Goal: Find specific page/section: Find specific page/section

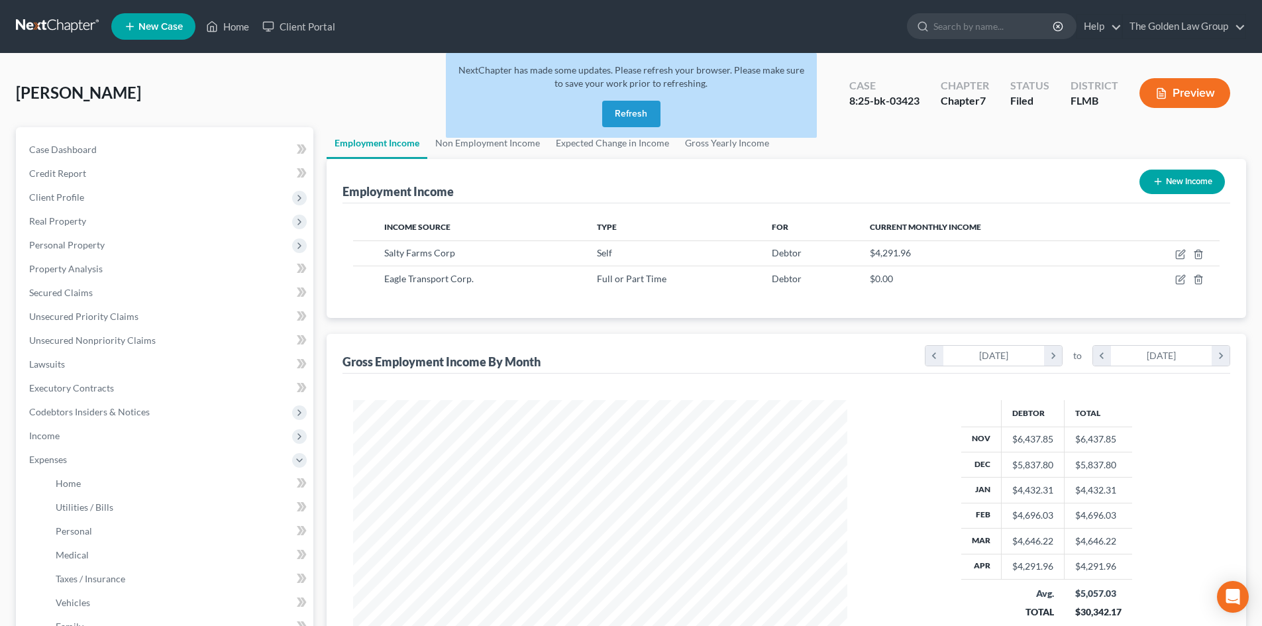
scroll to position [247, 521]
click at [86, 22] on link at bounding box center [58, 27] width 85 height 24
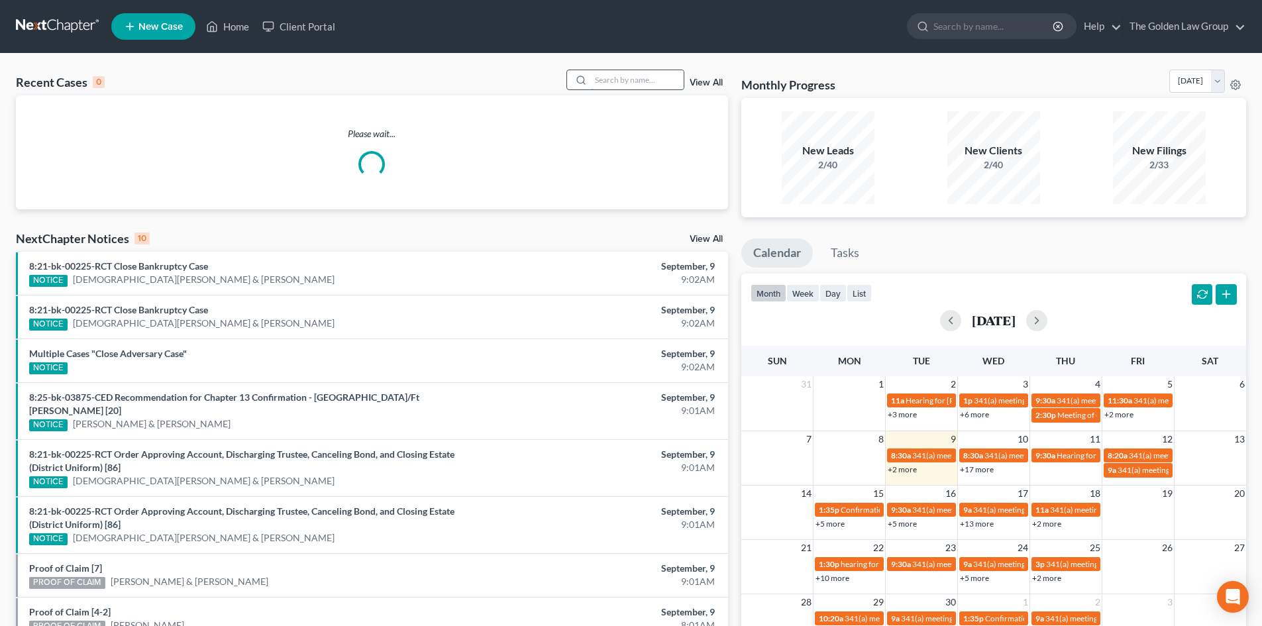
click at [624, 83] on input "search" at bounding box center [637, 79] width 93 height 19
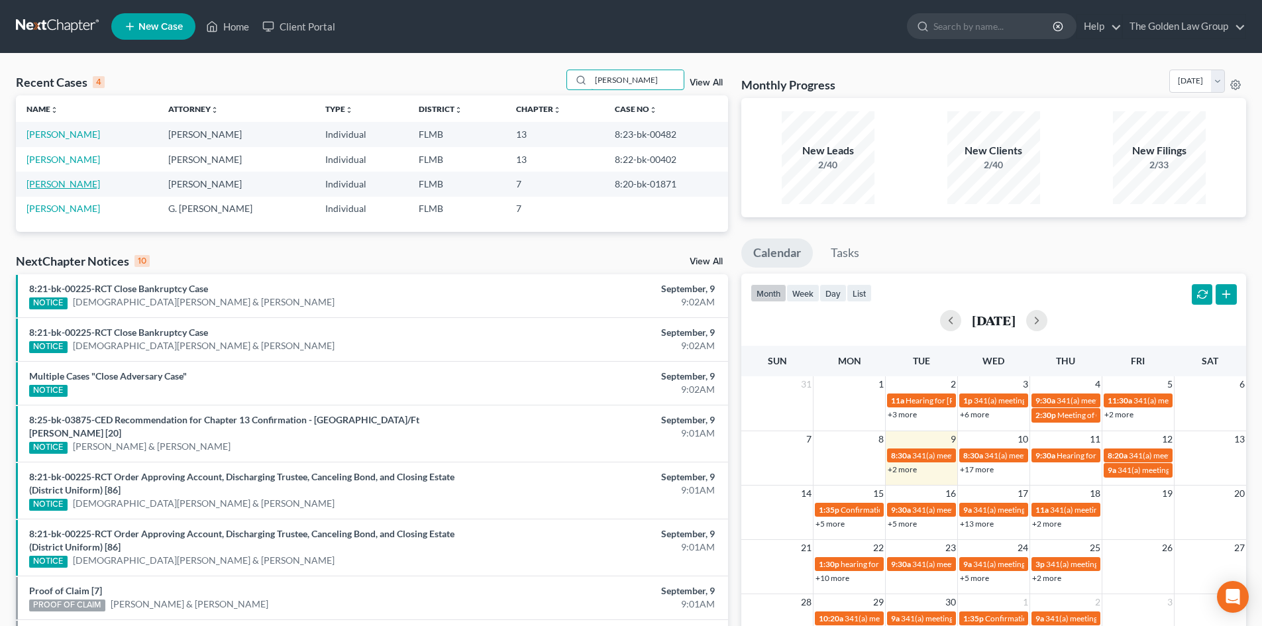
type input "mccloud"
click at [82, 181] on link "McCloud, Donna" at bounding box center [64, 183] width 74 height 11
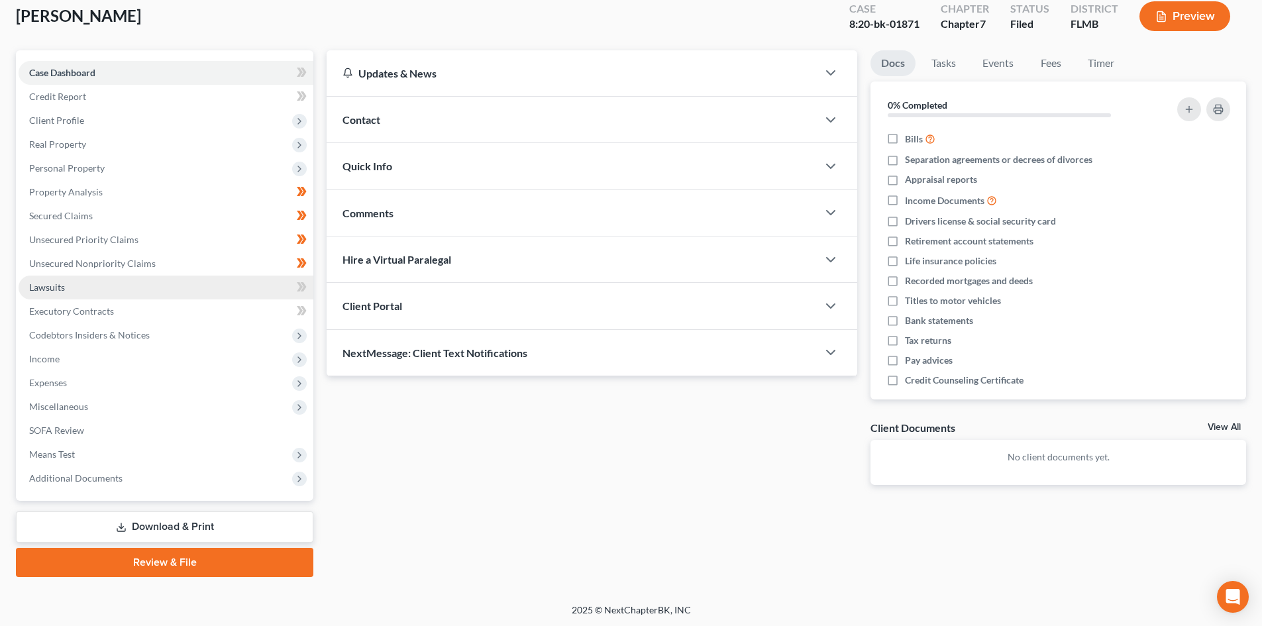
scroll to position [78, 0]
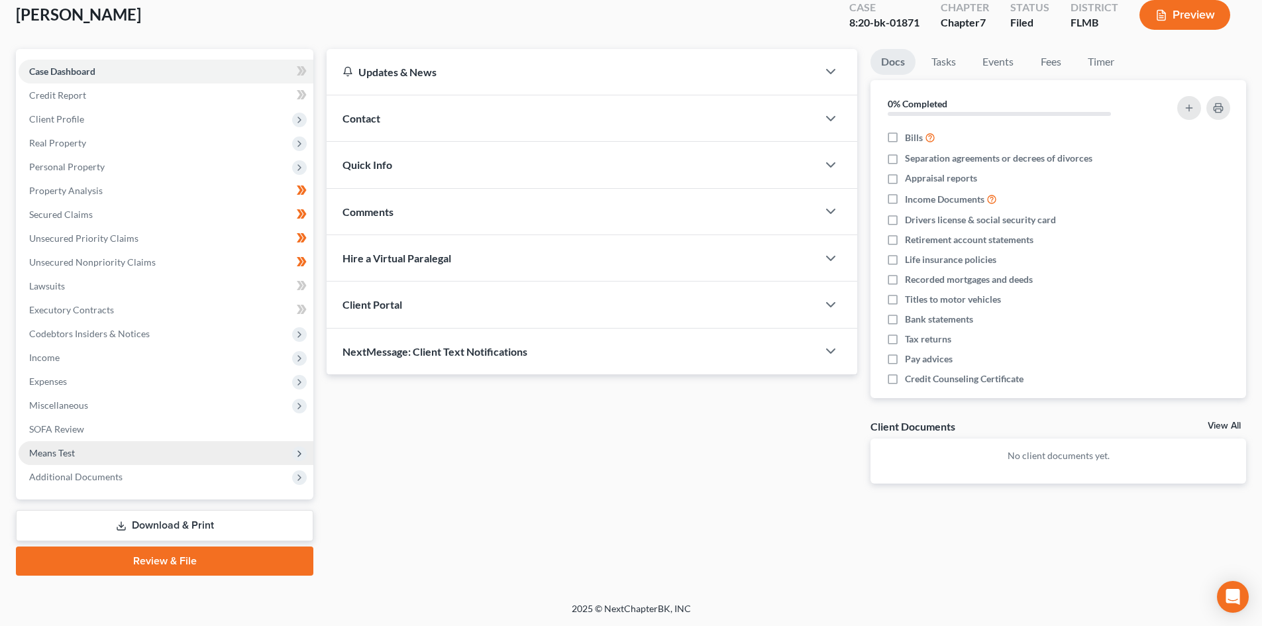
drag, startPoint x: 119, startPoint y: 474, endPoint x: 133, endPoint y: 463, distance: 17.9
click at [119, 474] on span "Additional Documents" at bounding box center [75, 476] width 93 height 11
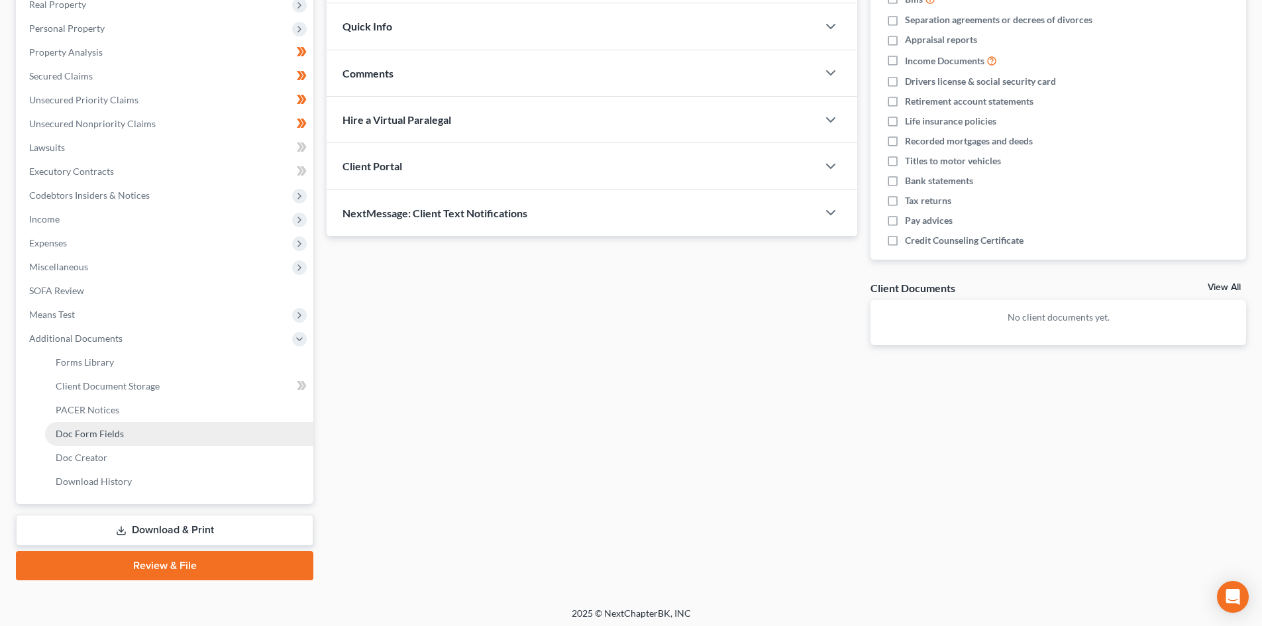
scroll to position [221, 0]
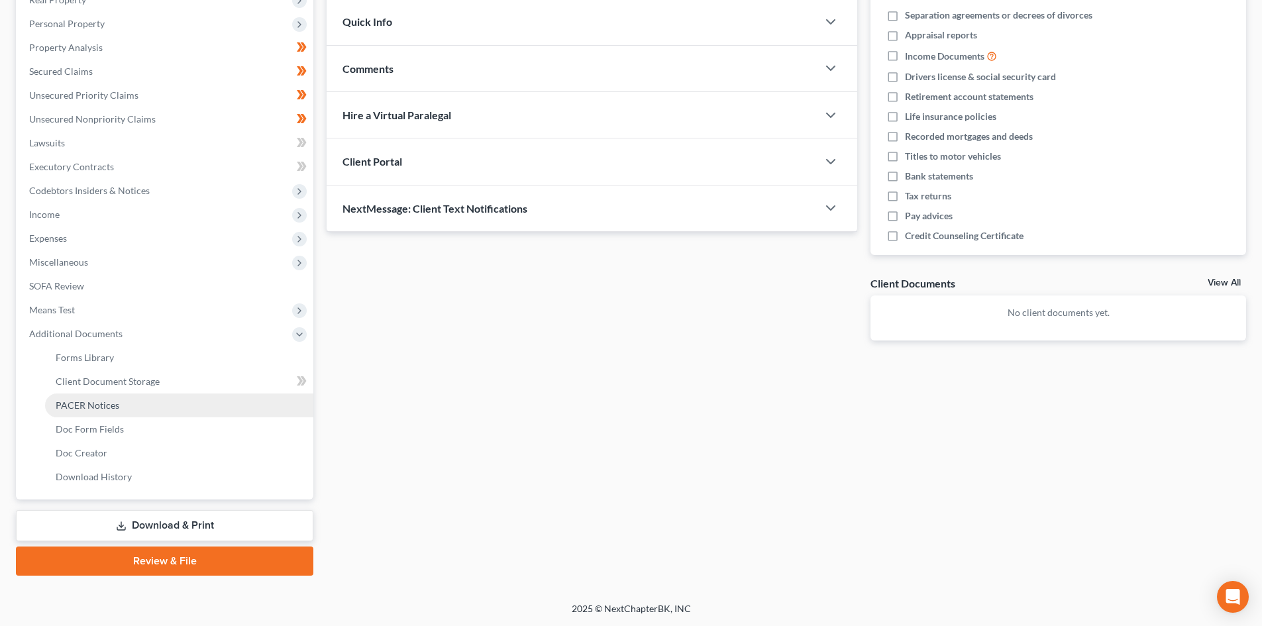
click at [103, 400] on span "PACER Notices" at bounding box center [88, 405] width 64 height 11
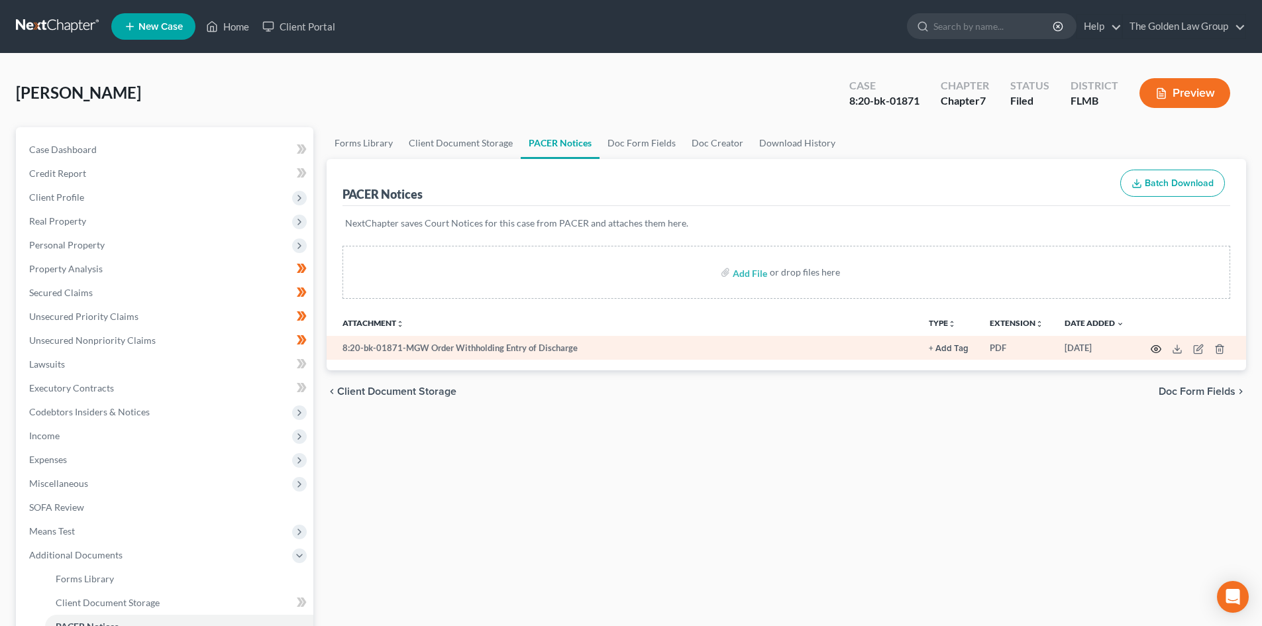
click at [1159, 349] on icon "button" at bounding box center [1156, 349] width 11 height 11
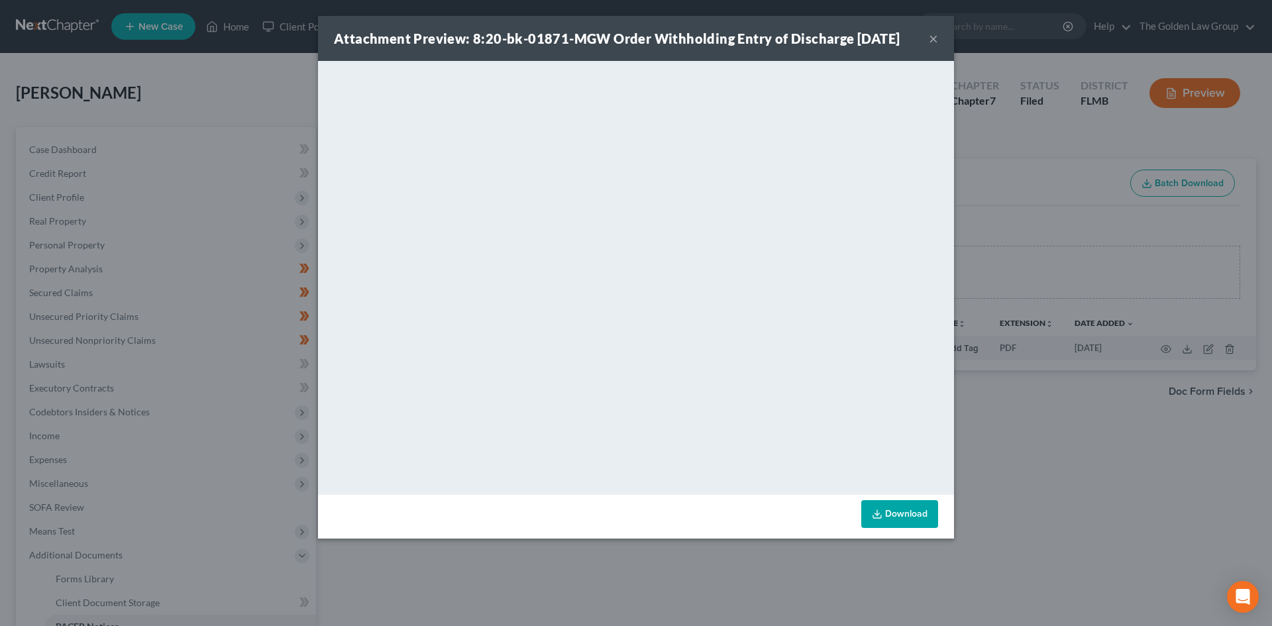
click at [930, 40] on button "×" at bounding box center [933, 38] width 9 height 16
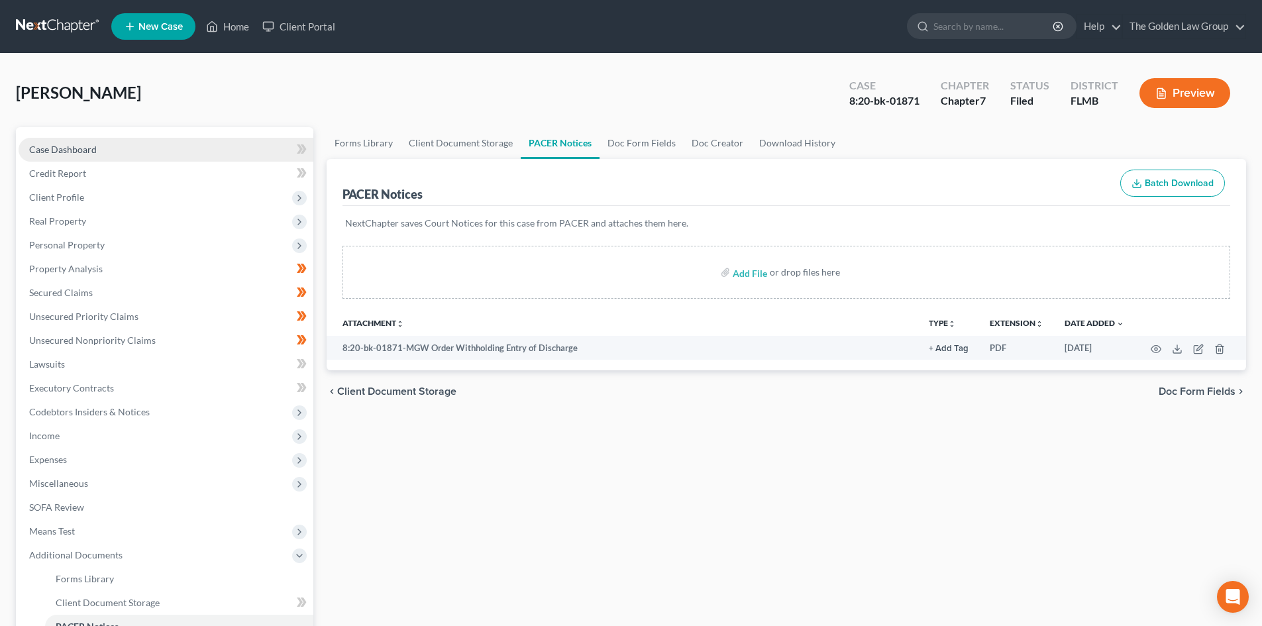
click at [95, 150] on span "Case Dashboard" at bounding box center [63, 149] width 68 height 11
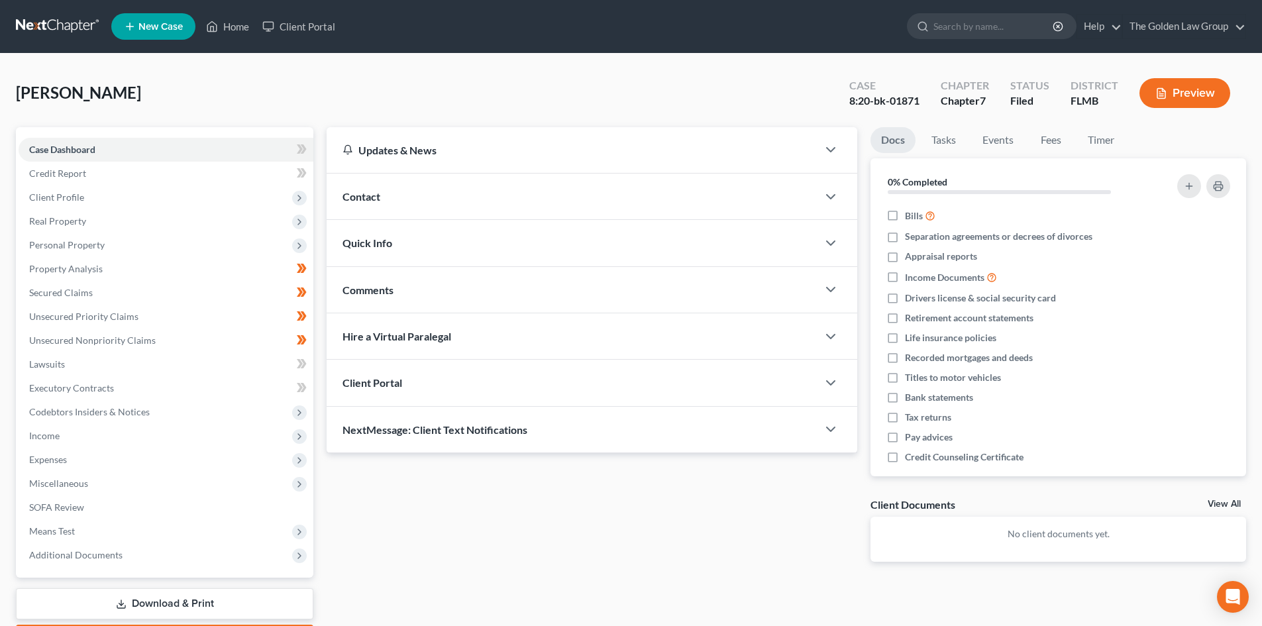
click at [1194, 95] on button "Preview" at bounding box center [1185, 93] width 91 height 30
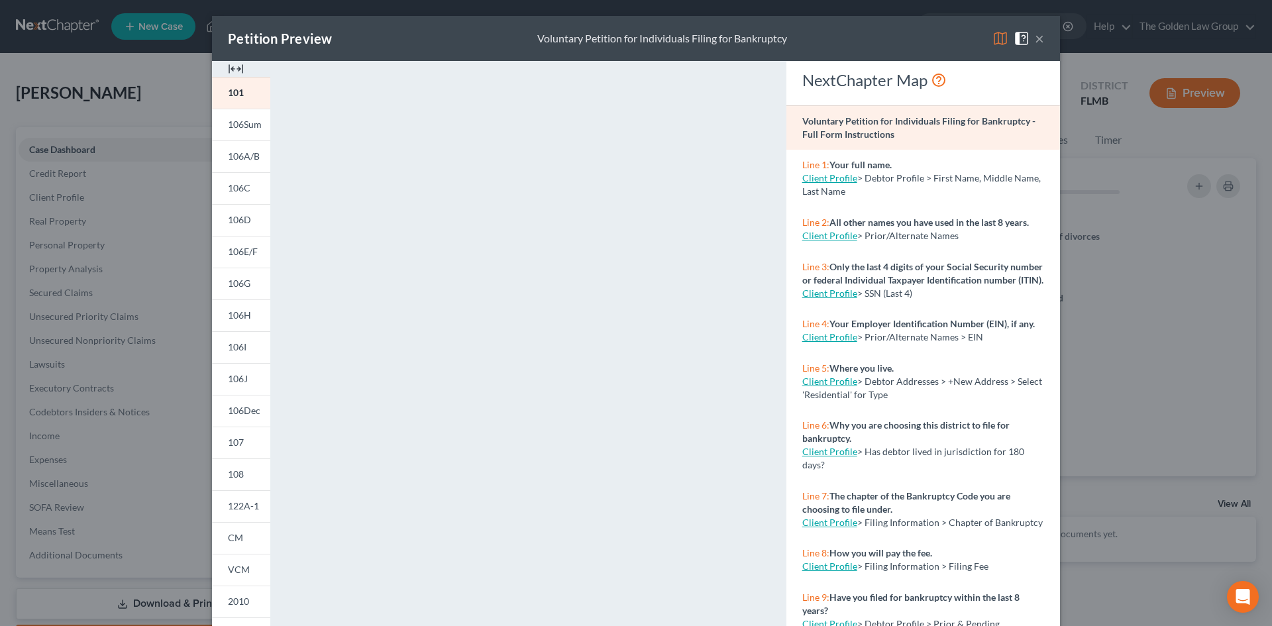
click at [1039, 38] on button "×" at bounding box center [1039, 38] width 9 height 16
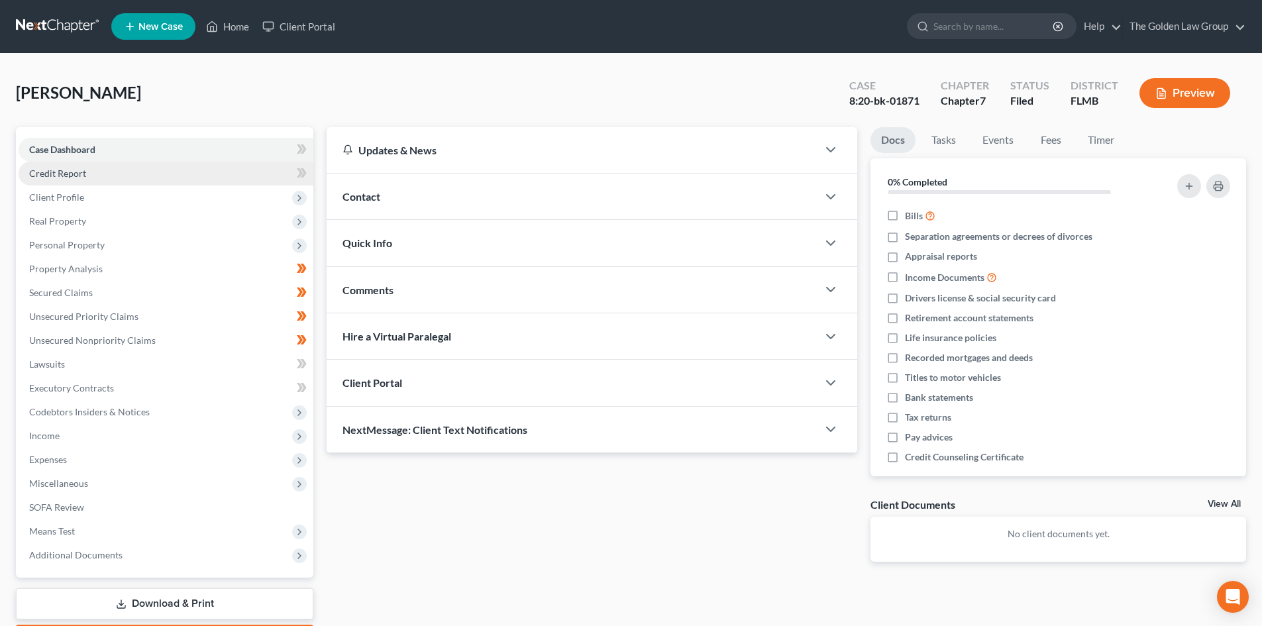
click at [125, 178] on link "Credit Report" at bounding box center [166, 174] width 295 height 24
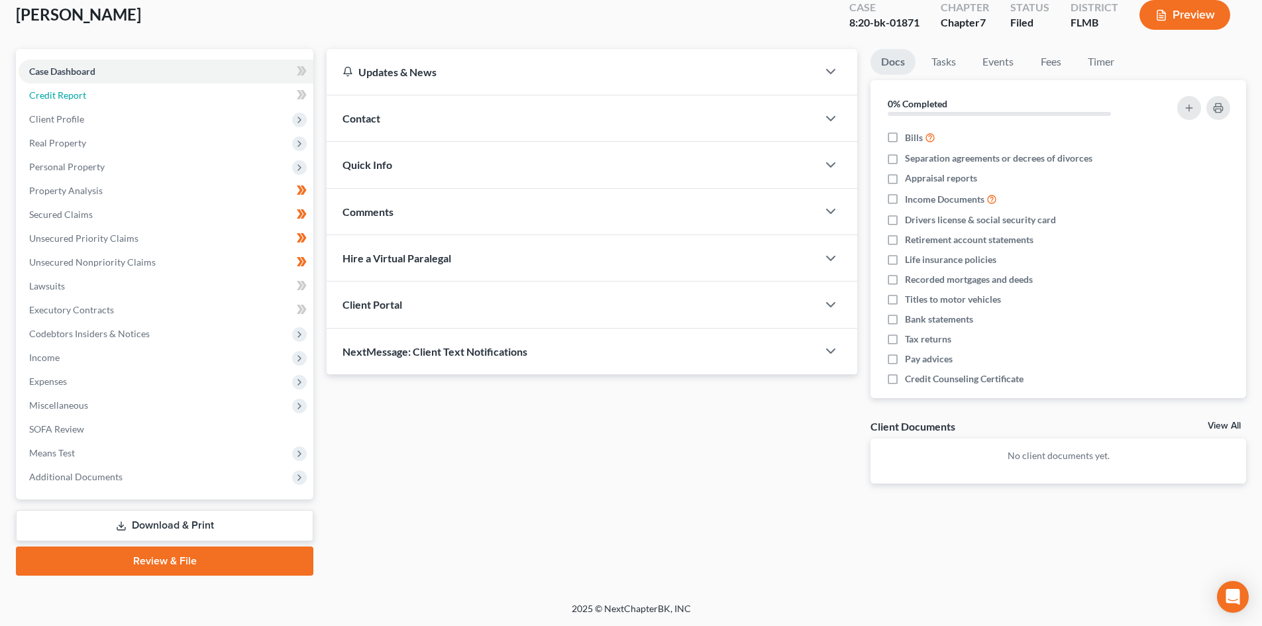
scroll to position [78, 0]
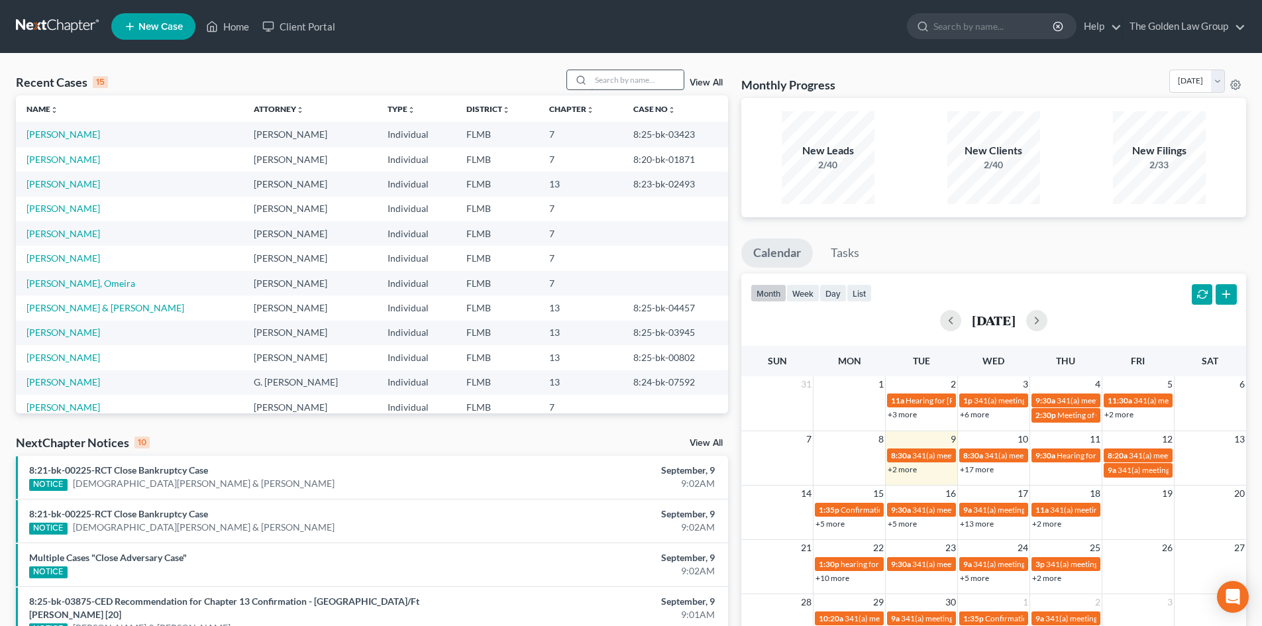
click at [637, 86] on input "search" at bounding box center [637, 79] width 93 height 19
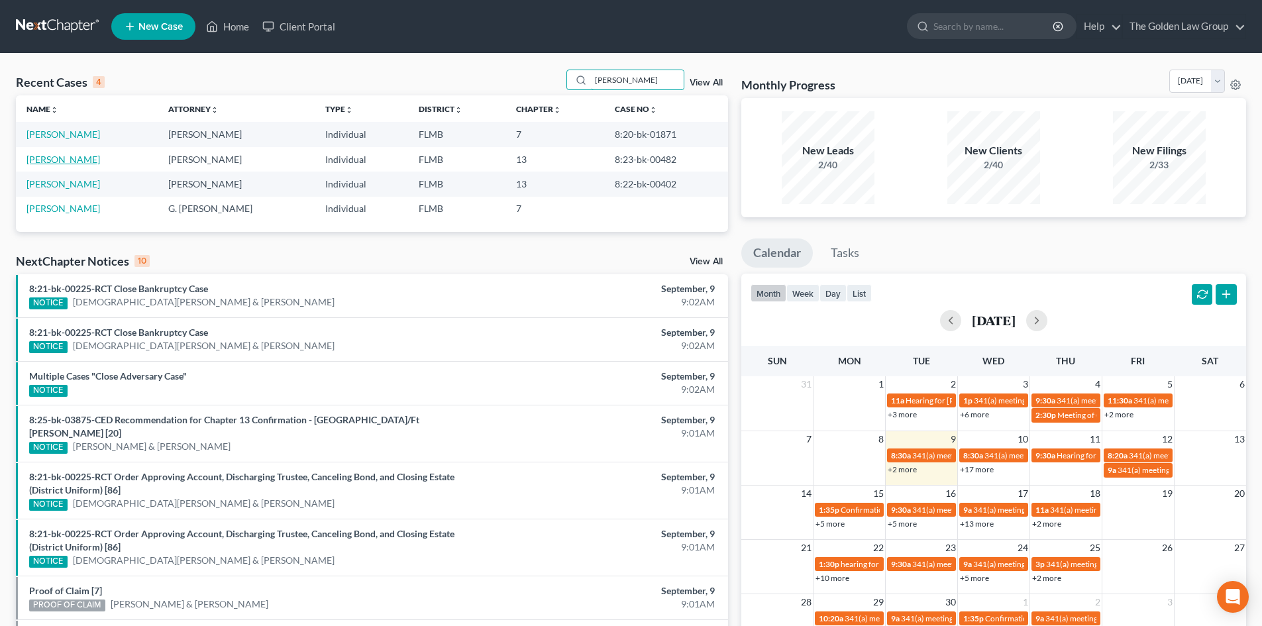
type input "mccloud"
click at [34, 160] on link "[PERSON_NAME]" at bounding box center [64, 159] width 74 height 11
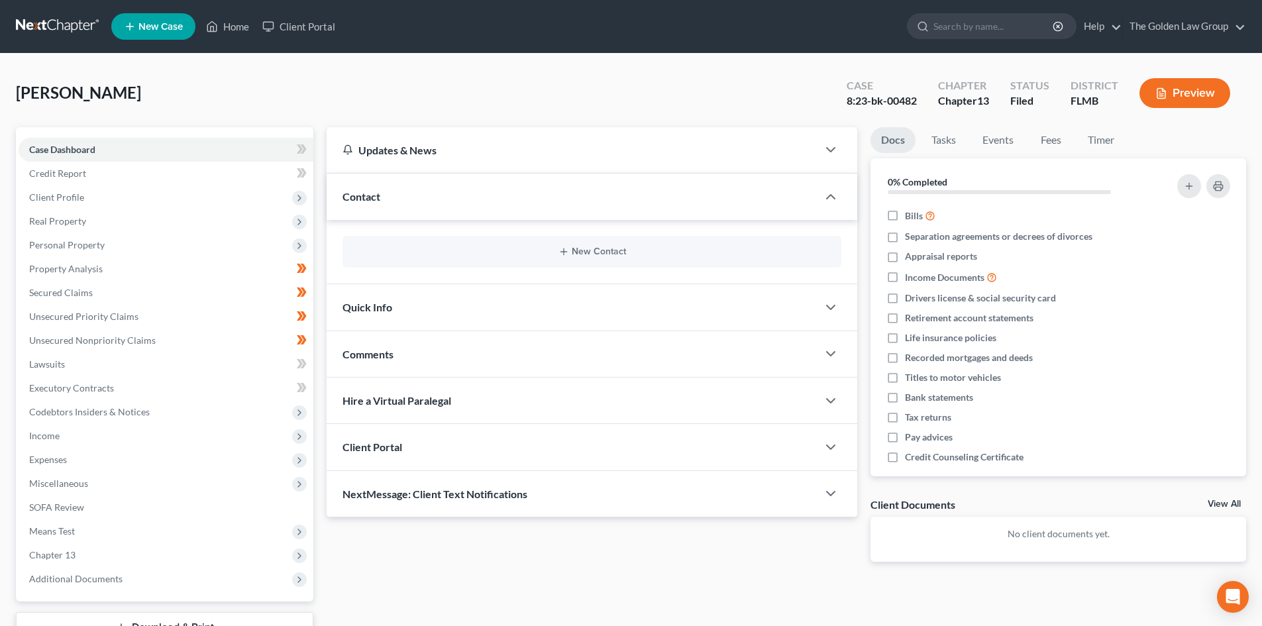
click at [1178, 95] on button "Preview" at bounding box center [1185, 93] width 91 height 30
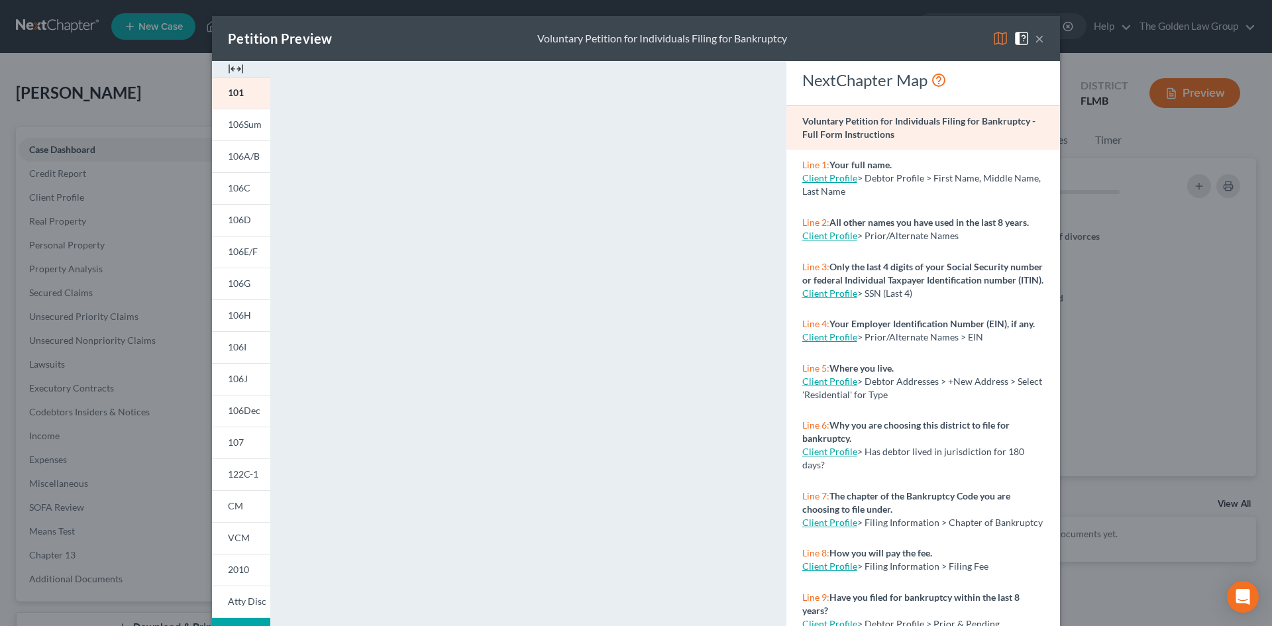
click at [1037, 38] on button "×" at bounding box center [1039, 38] width 9 height 16
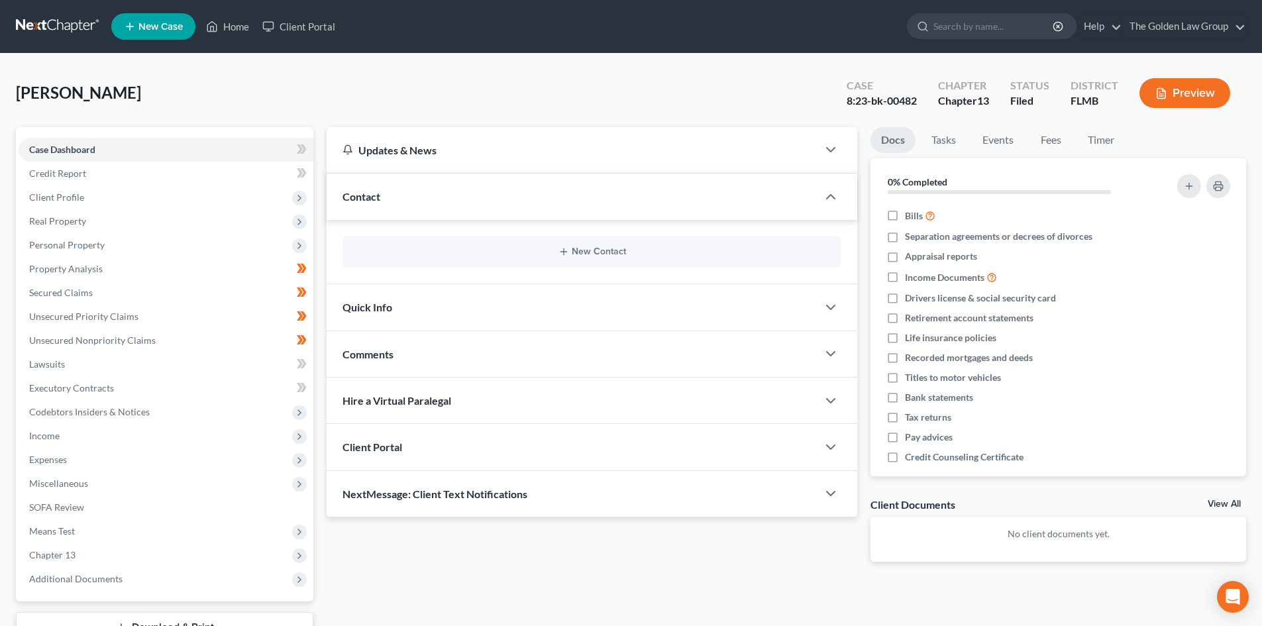
click at [60, 25] on link at bounding box center [58, 27] width 85 height 24
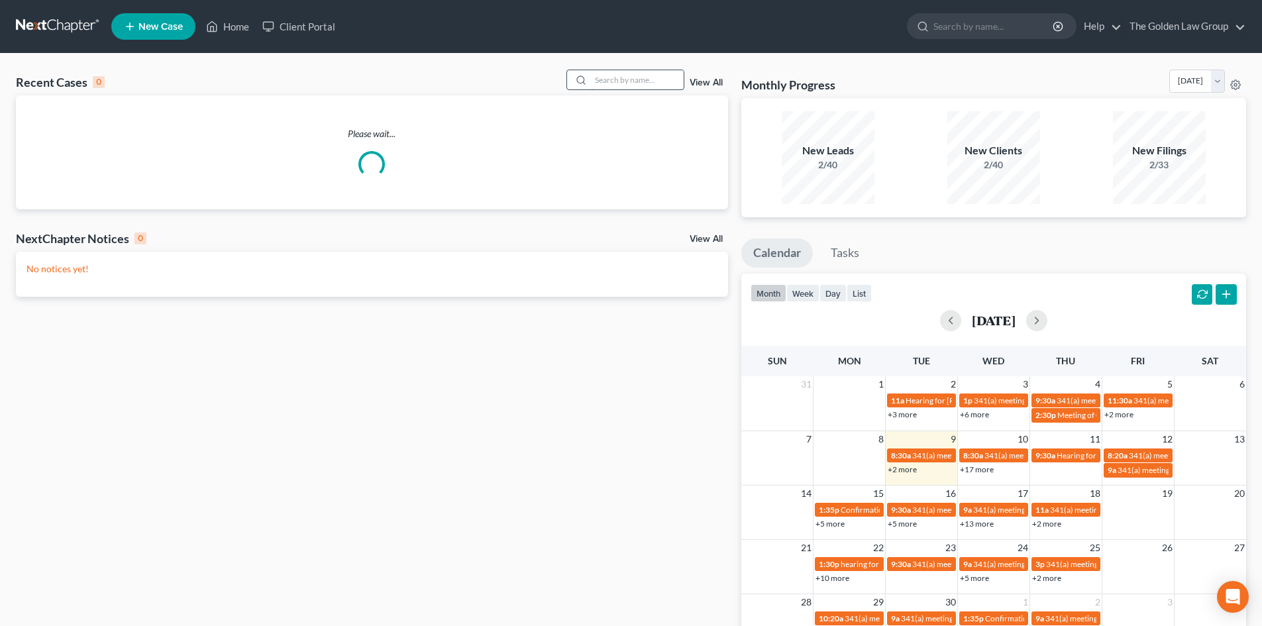
click at [603, 78] on input "search" at bounding box center [637, 79] width 93 height 19
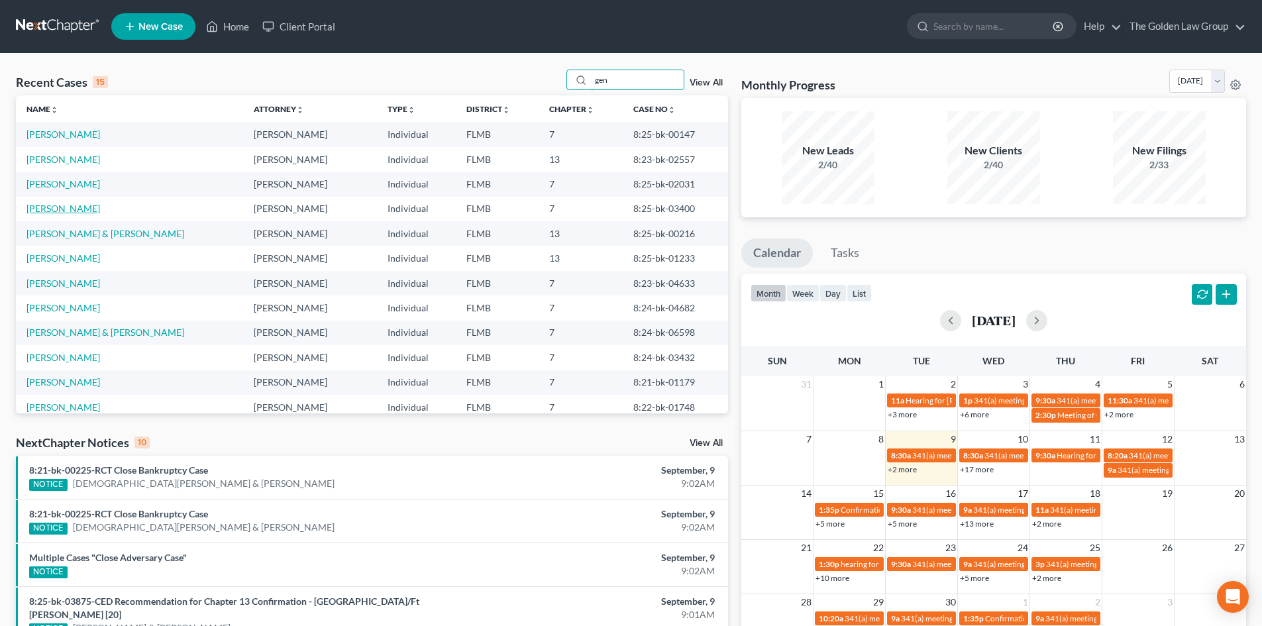
type input "gen"
click at [68, 207] on link "[PERSON_NAME]" at bounding box center [64, 208] width 74 height 11
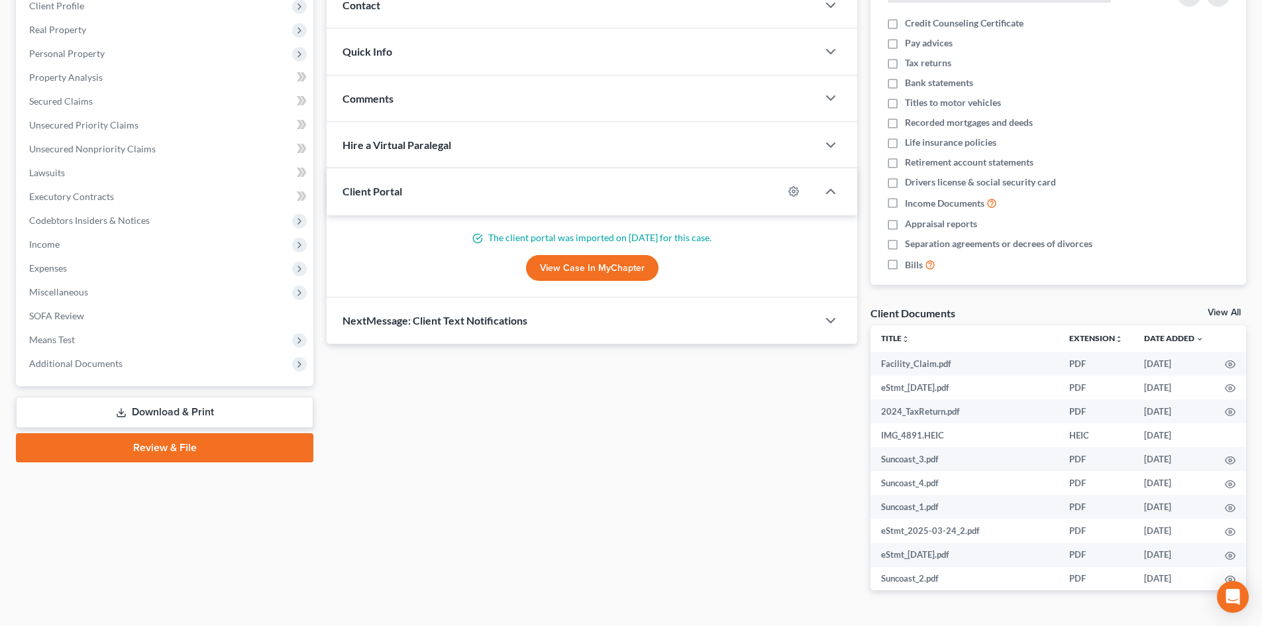
scroll to position [199, 0]
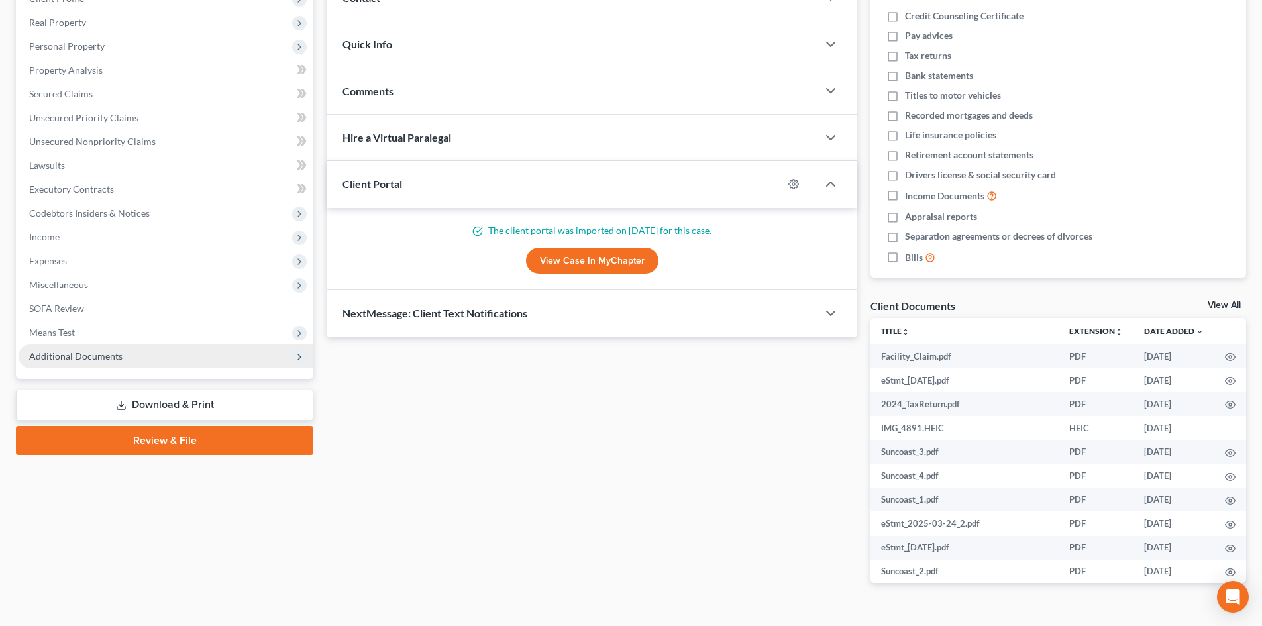
click at [119, 362] on span "Additional Documents" at bounding box center [166, 357] width 295 height 24
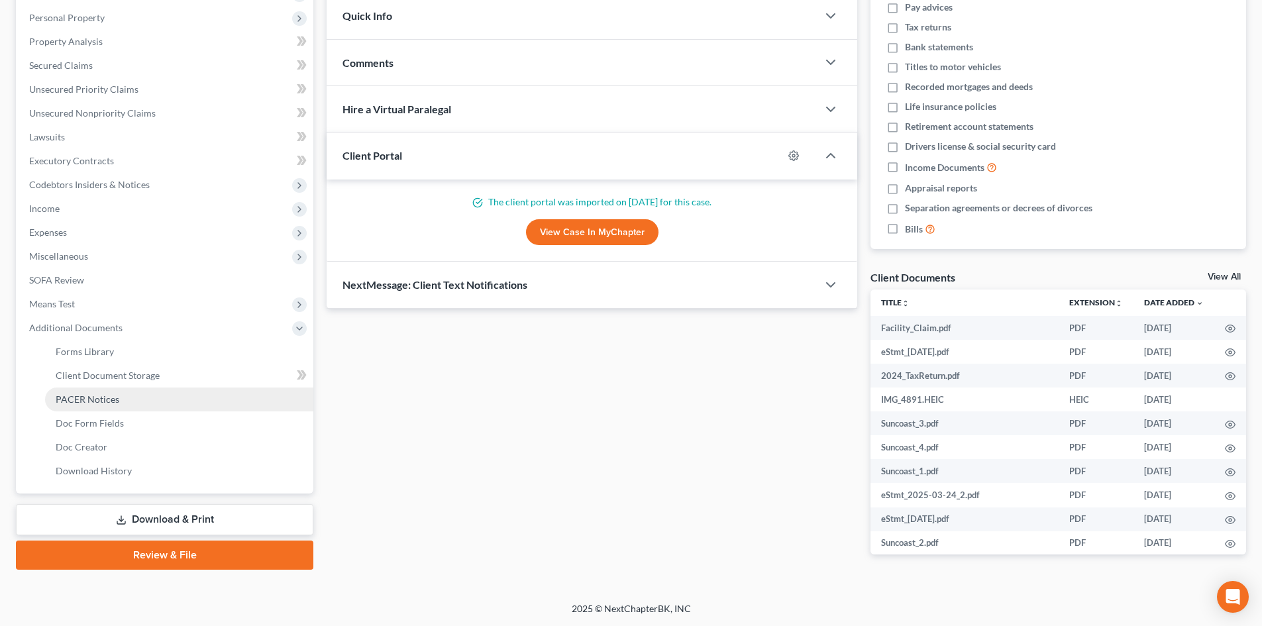
click at [122, 402] on link "PACER Notices" at bounding box center [179, 400] width 268 height 24
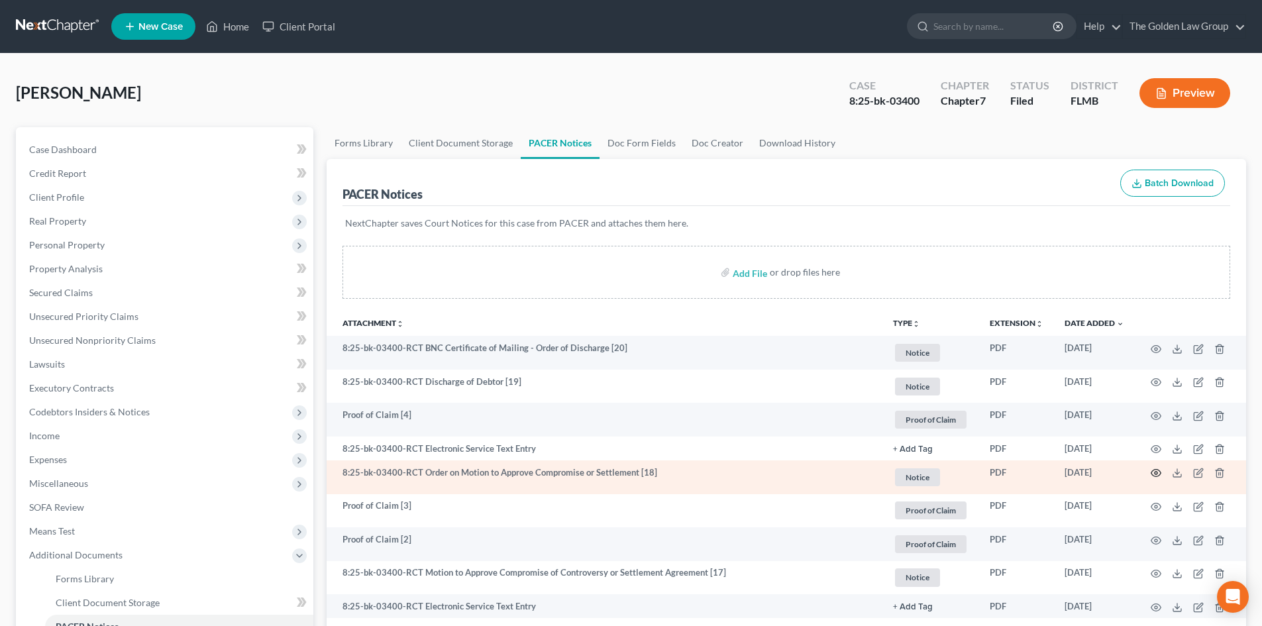
click at [1156, 469] on icon "button" at bounding box center [1156, 473] width 11 height 11
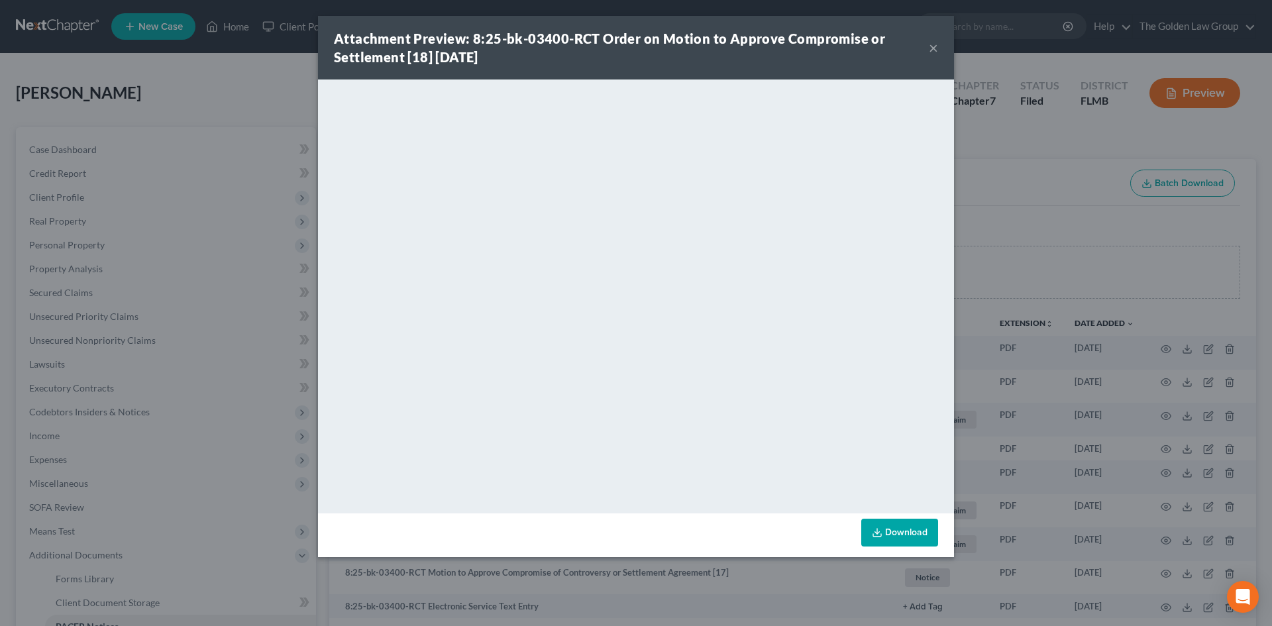
click at [930, 46] on button "×" at bounding box center [933, 48] width 9 height 16
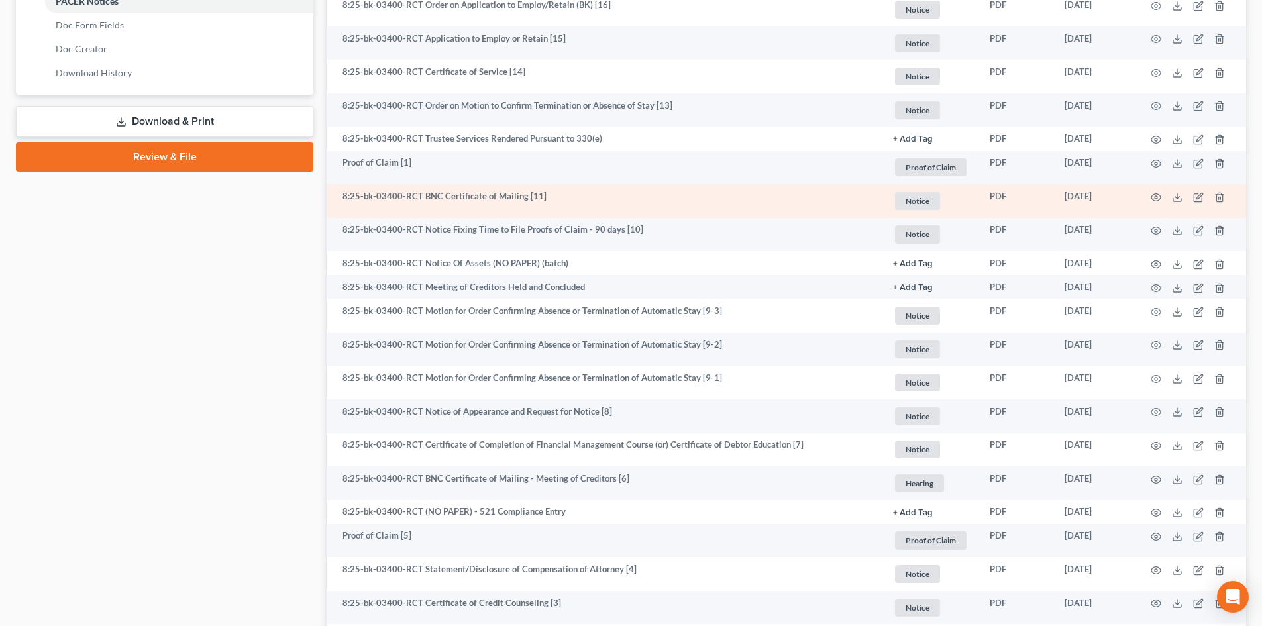
scroll to position [398, 0]
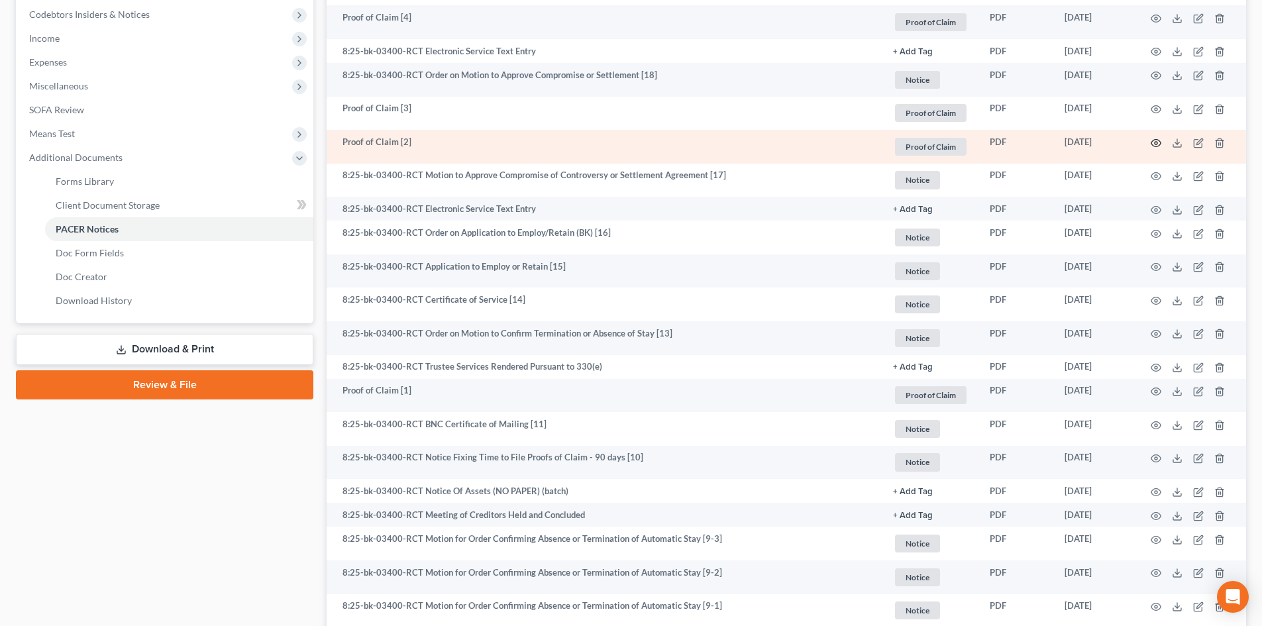
click at [1156, 142] on circle "button" at bounding box center [1156, 143] width 3 height 3
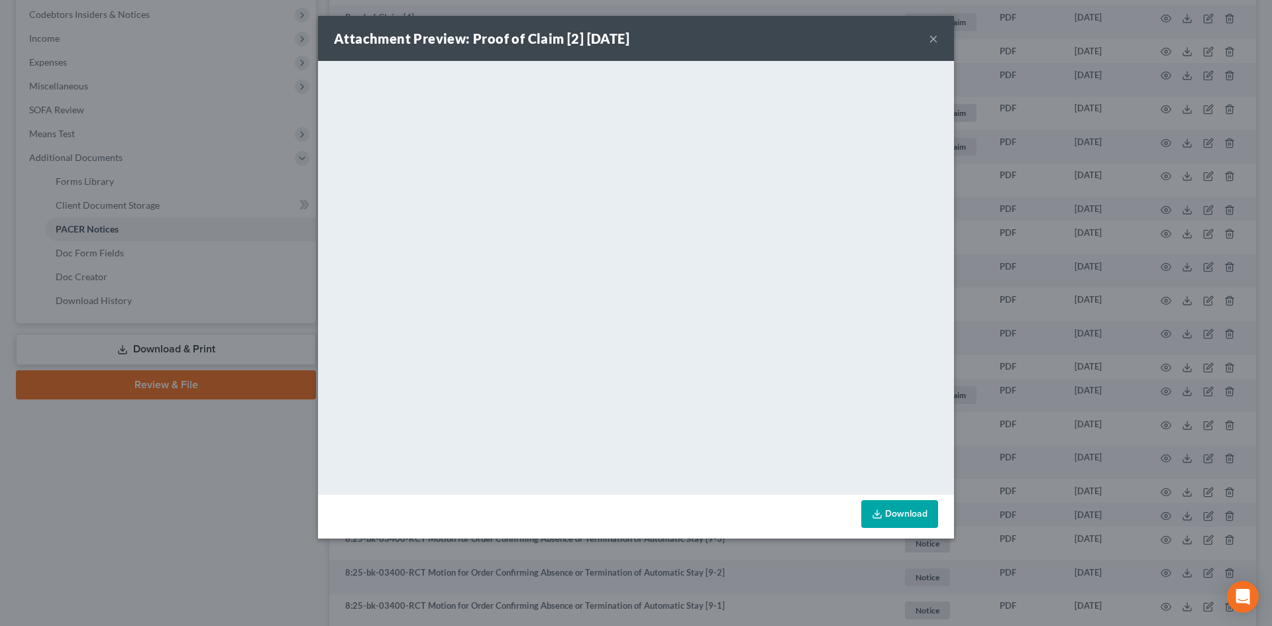
click at [934, 38] on button "×" at bounding box center [933, 38] width 9 height 16
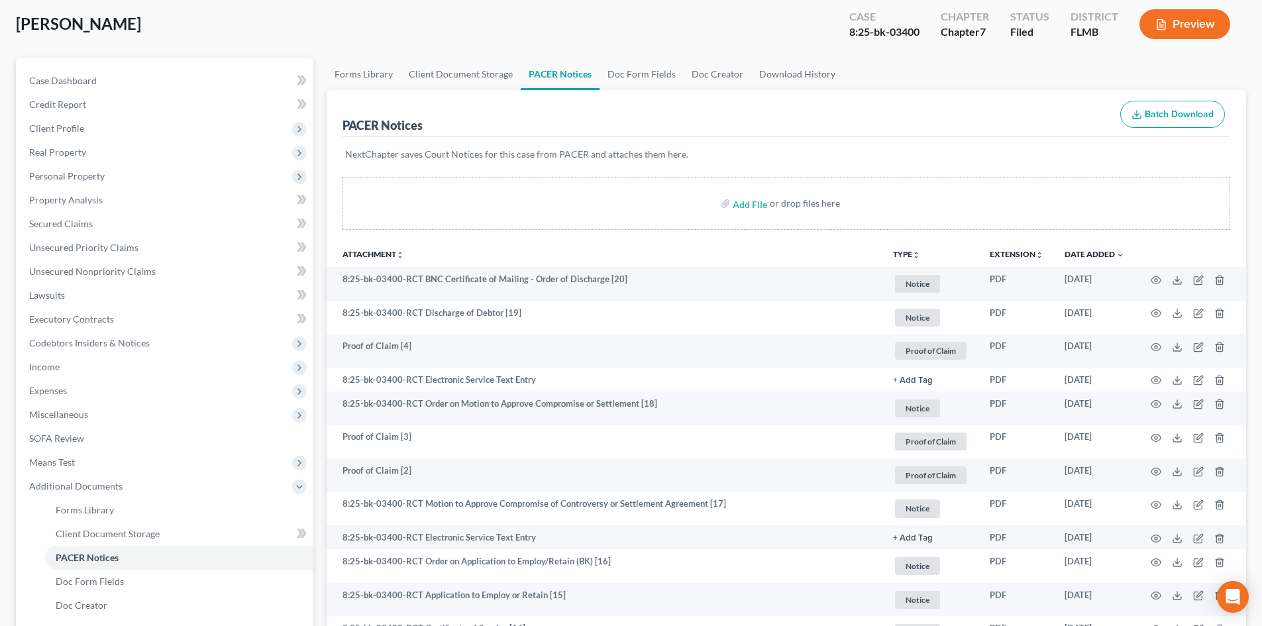
scroll to position [0, 0]
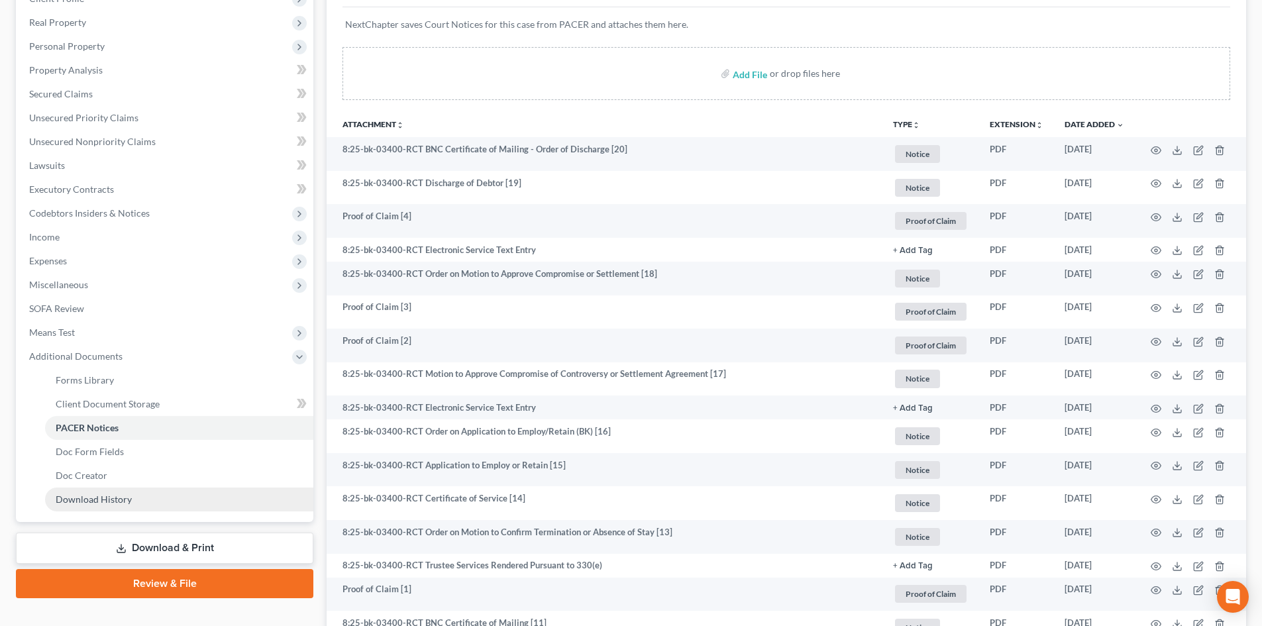
click at [148, 504] on link "Download History" at bounding box center [179, 500] width 268 height 24
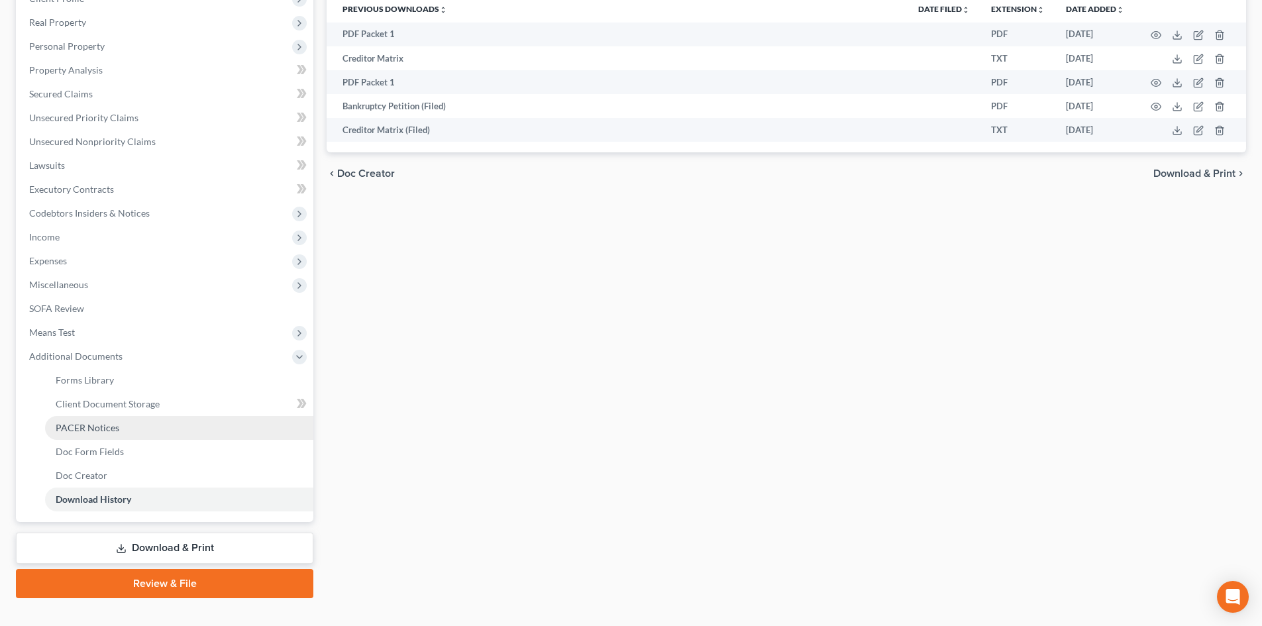
click at [112, 422] on span "PACER Notices" at bounding box center [88, 427] width 64 height 11
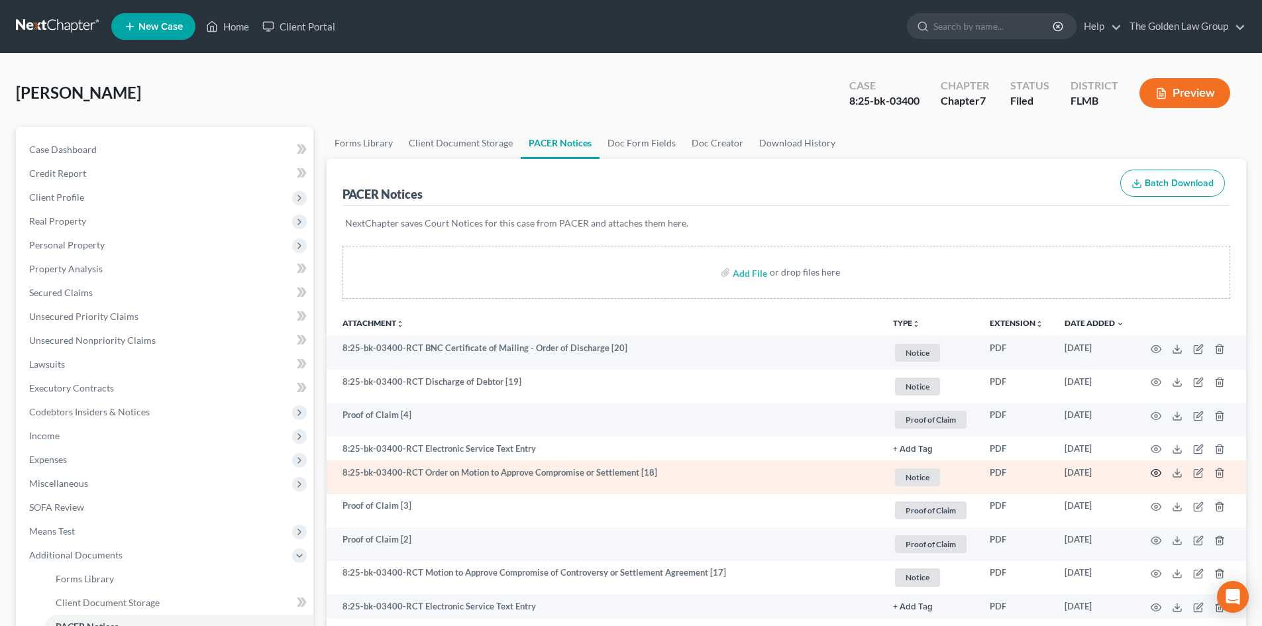
click at [1155, 475] on icon "button" at bounding box center [1156, 473] width 11 height 11
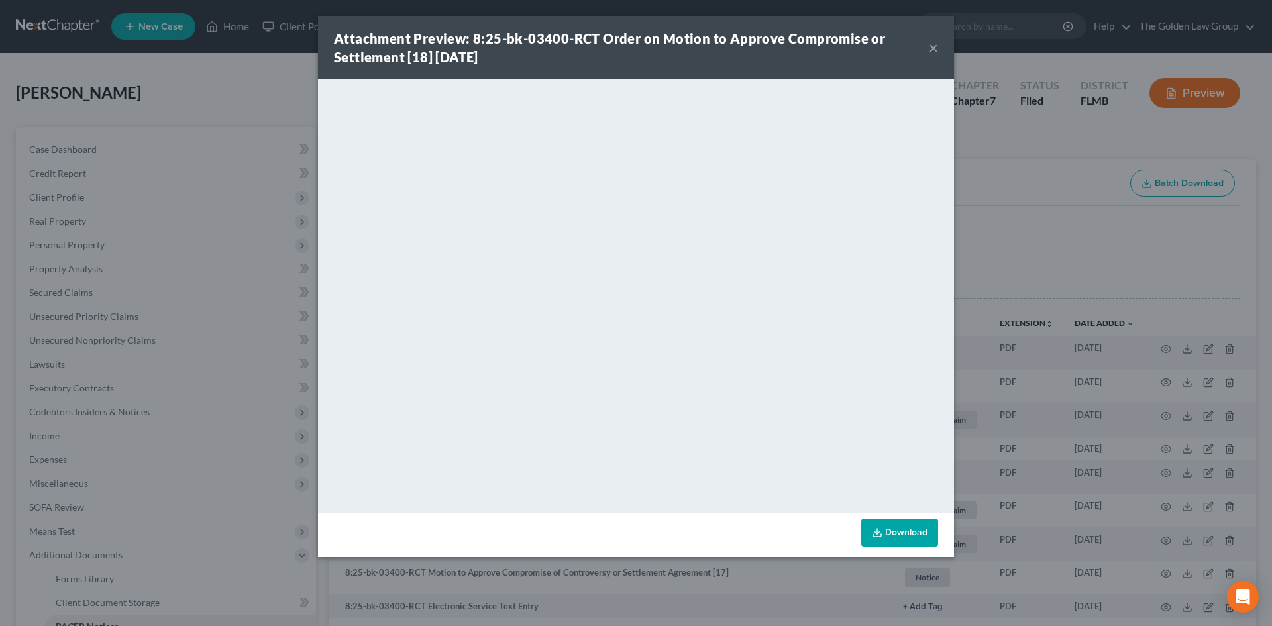
click at [932, 48] on button "×" at bounding box center [933, 48] width 9 height 16
